Goal: Task Accomplishment & Management: Manage account settings

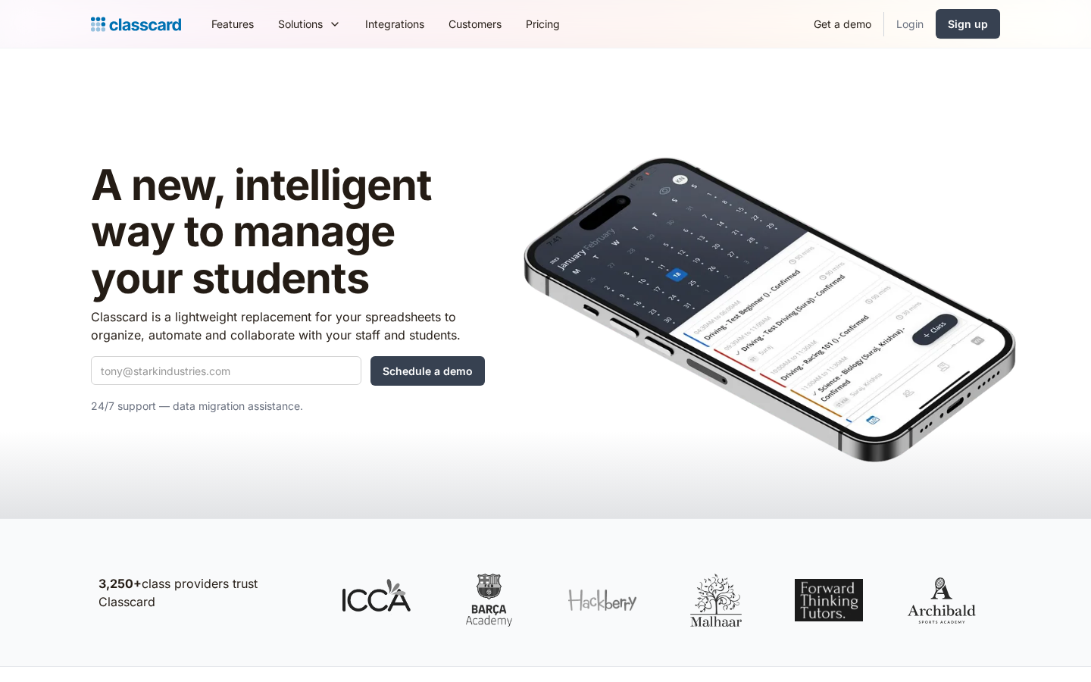
click at [905, 33] on link "Login" at bounding box center [910, 24] width 52 height 34
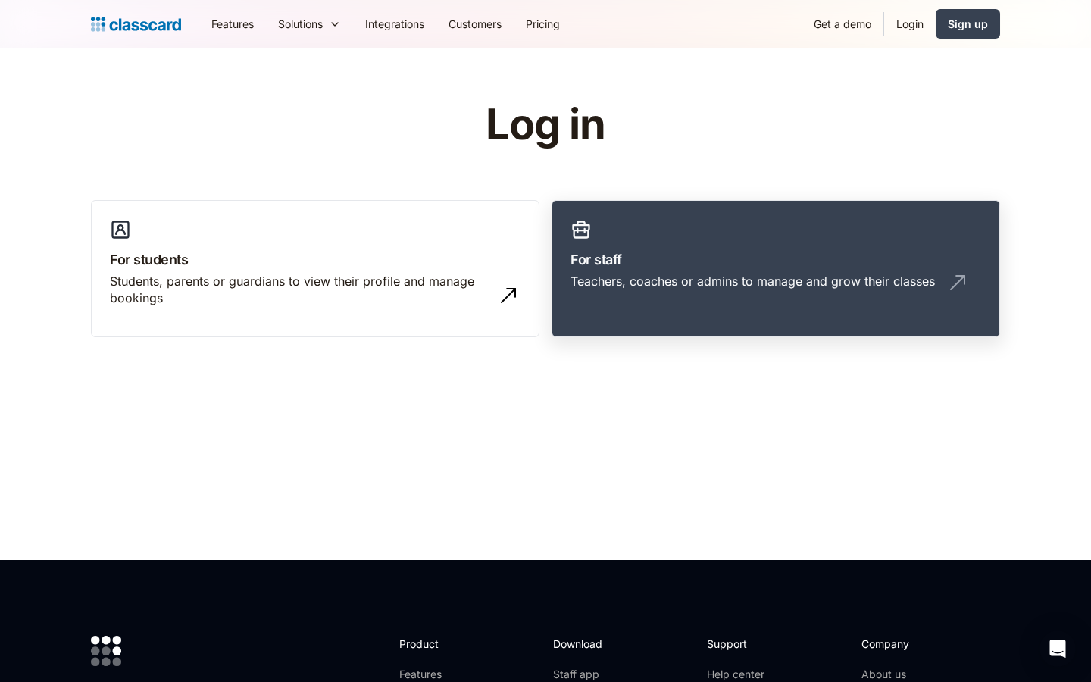
click at [724, 261] on h3 "For staff" at bounding box center [776, 259] width 411 height 20
